Goal: Transaction & Acquisition: Purchase product/service

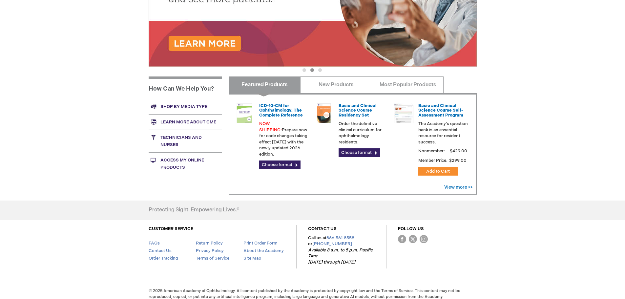
scroll to position [194, 0]
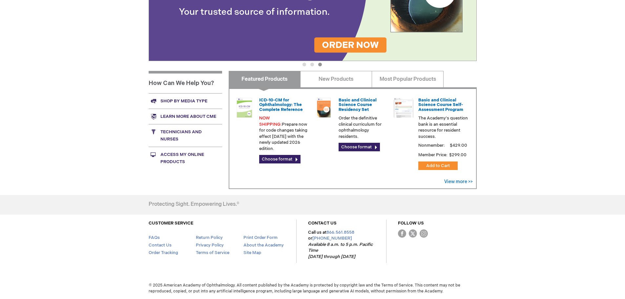
click at [177, 100] on link "Shop by media type" at bounding box center [185, 100] width 73 height 15
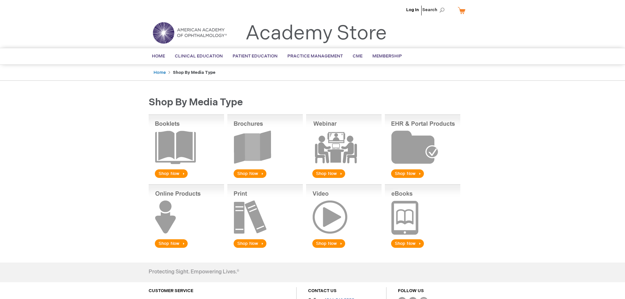
scroll to position [33, 0]
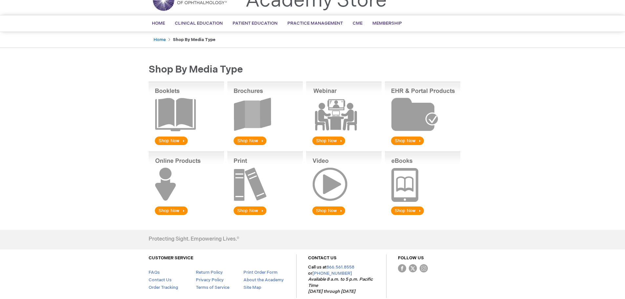
click at [256, 109] on img at bounding box center [264, 114] width 75 height 65
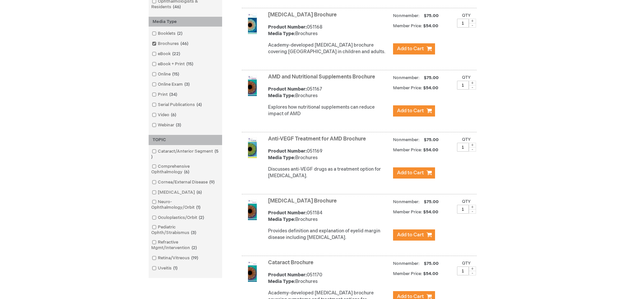
scroll to position [198, 0]
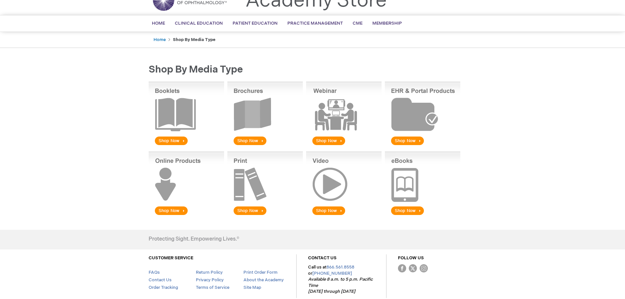
click at [256, 109] on img at bounding box center [264, 114] width 75 height 65
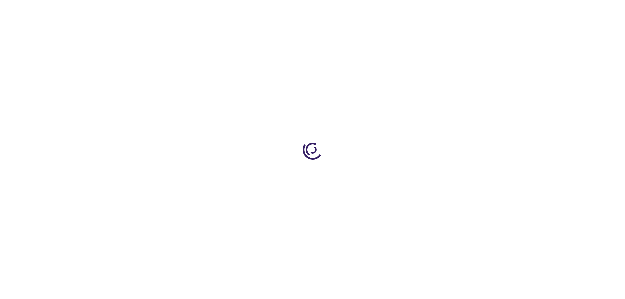
click at [249, 142] on div at bounding box center [312, 149] width 625 height 299
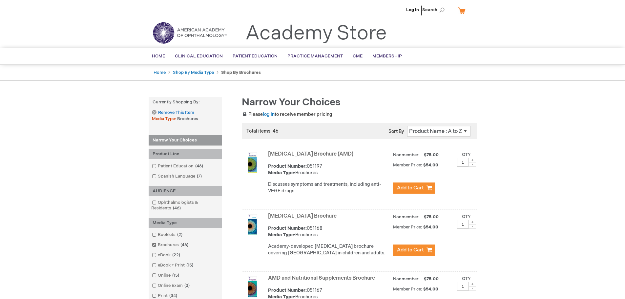
click at [439, 12] on span "Search" at bounding box center [434, 9] width 25 height 13
type input "glaucoma brochures"
click at [439, 5] on button "Search" at bounding box center [441, 10] width 5 height 10
click at [426, 130] on select "Position Product Name : A to Z Product Name : Z to A Price : Low to High Price …" at bounding box center [438, 131] width 63 height 10
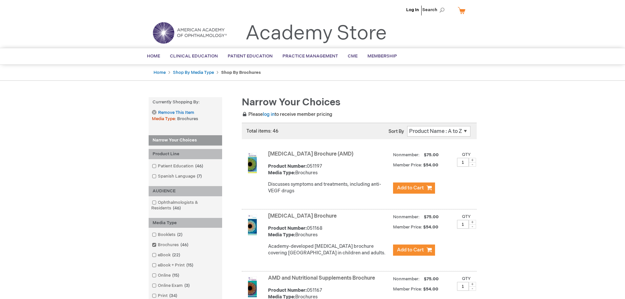
click at [426, 130] on select "Position Product Name : A to Z Product Name : Z to A Price : Low to High Price …" at bounding box center [438, 131] width 63 height 10
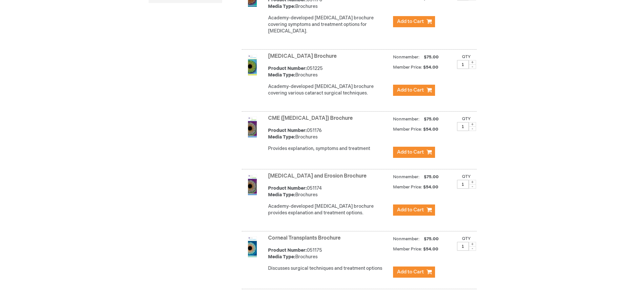
scroll to position [492, 0]
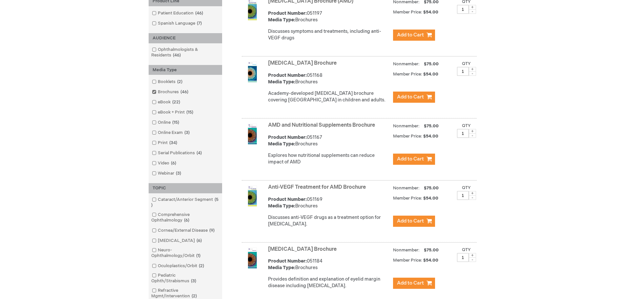
scroll to position [34, 0]
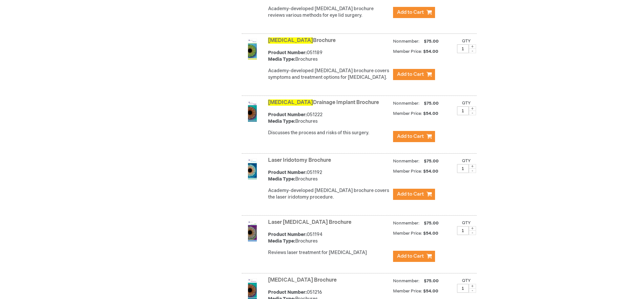
scroll to position [262, 0]
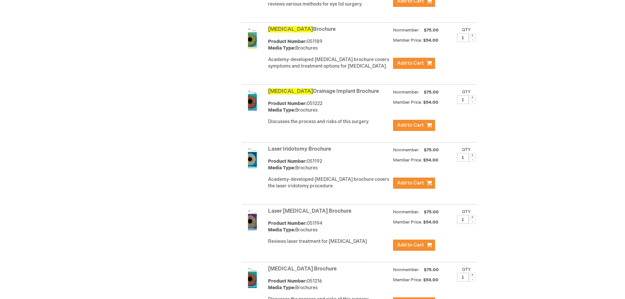
click at [302, 39] on strong "Product Number:" at bounding box center [287, 42] width 39 height 6
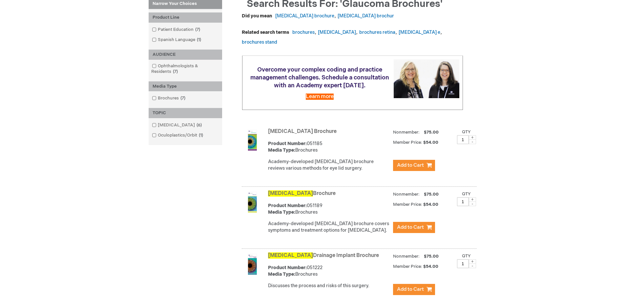
scroll to position [66, 0]
